Goal: Navigation & Orientation: Find specific page/section

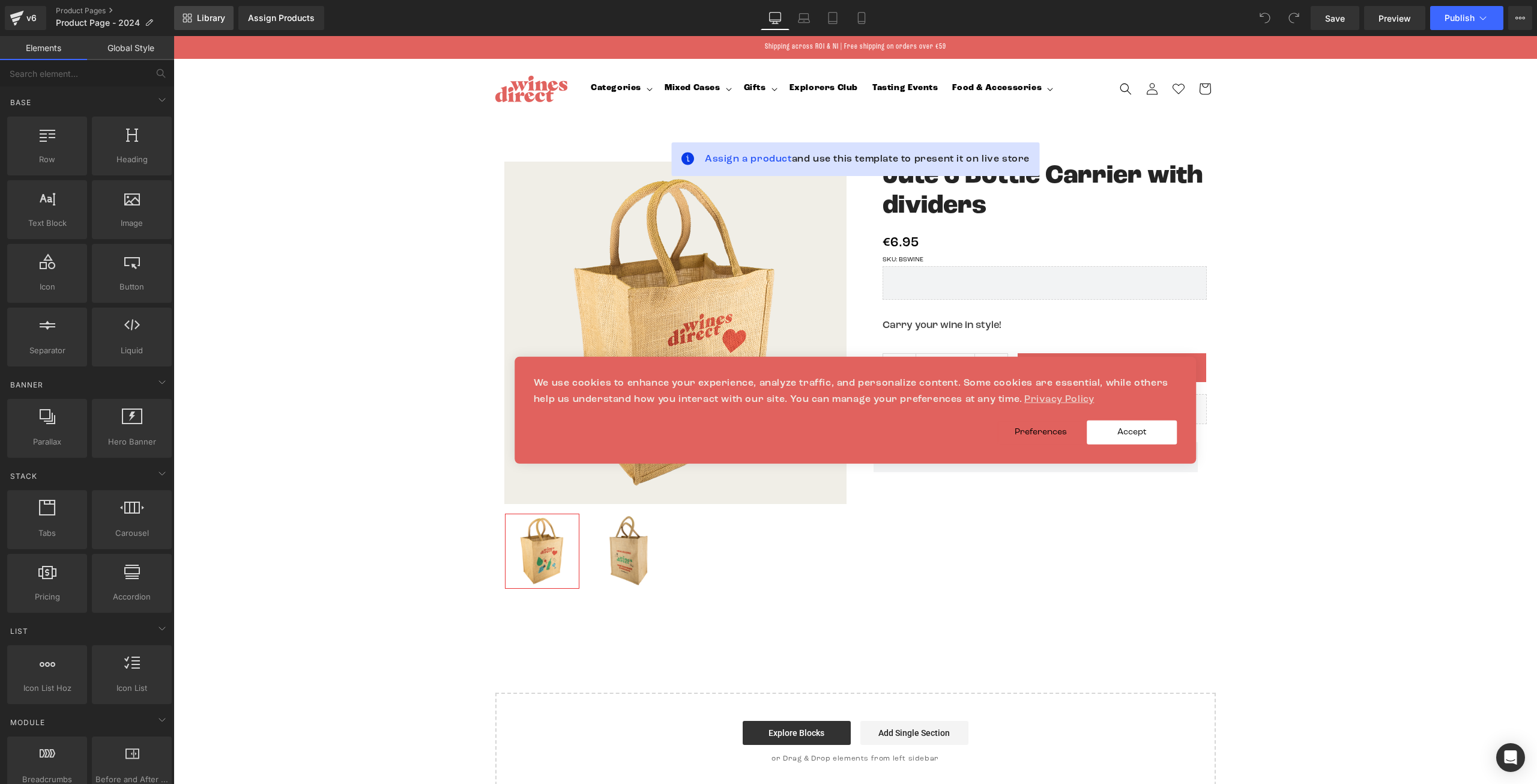
click at [193, 21] on link "Library" at bounding box center [204, 18] width 59 height 24
click at [78, 10] on link "Product Pages" at bounding box center [115, 11] width 118 height 10
